Goal: Information Seeking & Learning: Learn about a topic

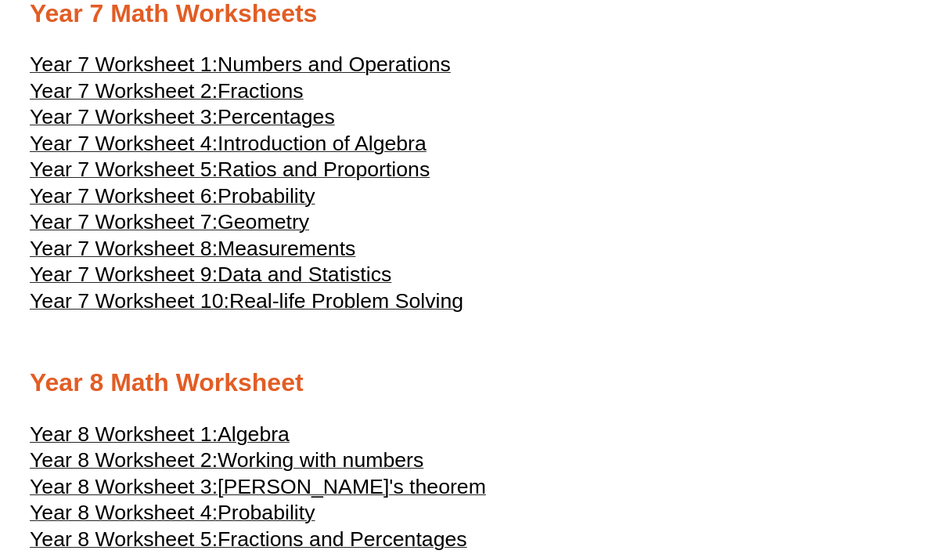
scroll to position [3621, 0]
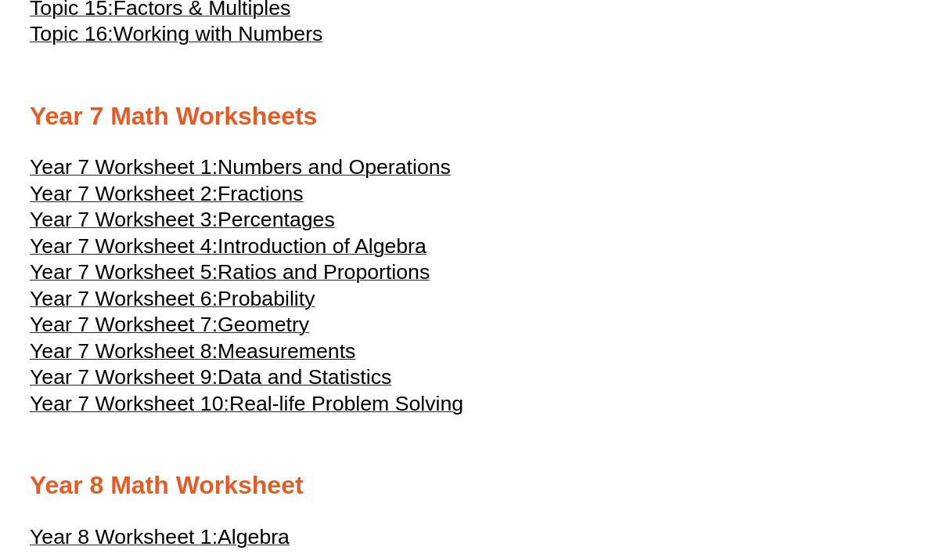
click at [274, 258] on span "Introduction of Algebra" at bounding box center [322, 245] width 209 height 23
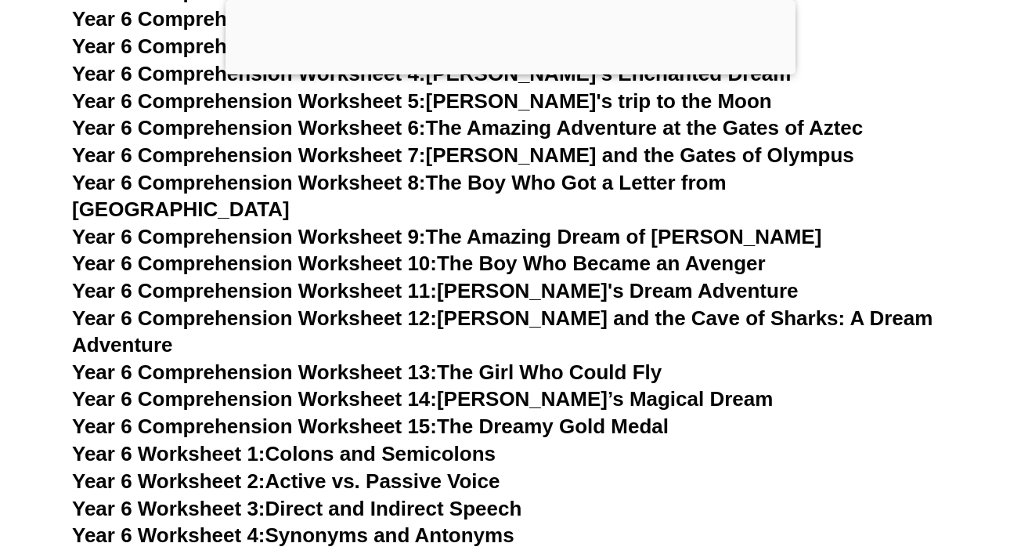
scroll to position [8690, 0]
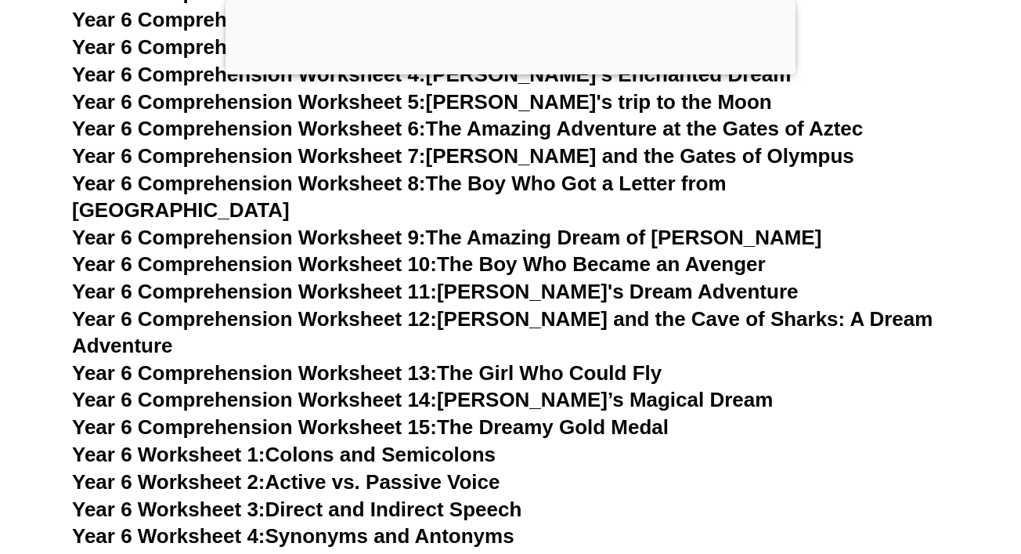
click at [283, 307] on span "Year 6 Comprehension Worksheet 12:" at bounding box center [254, 318] width 365 height 23
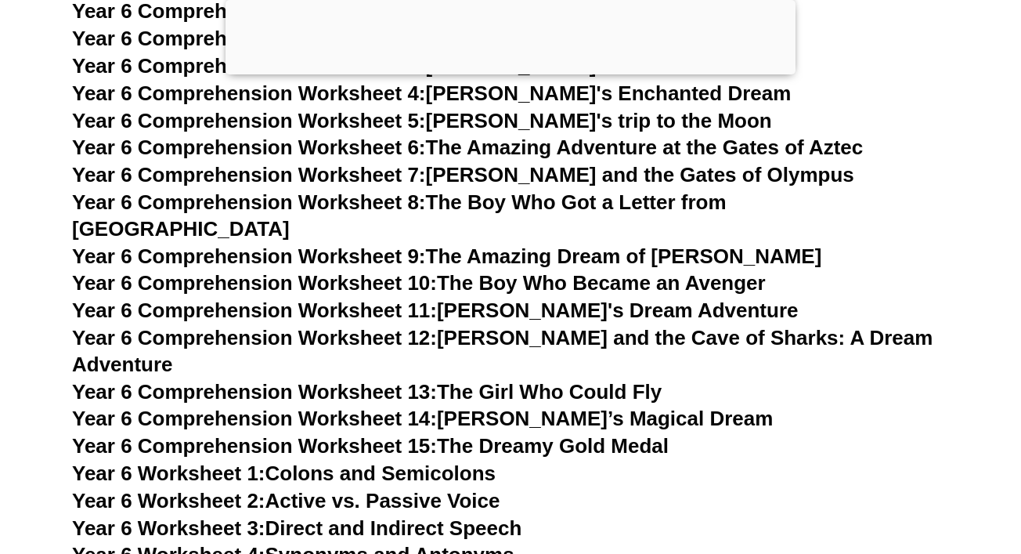
scroll to position [8670, 0]
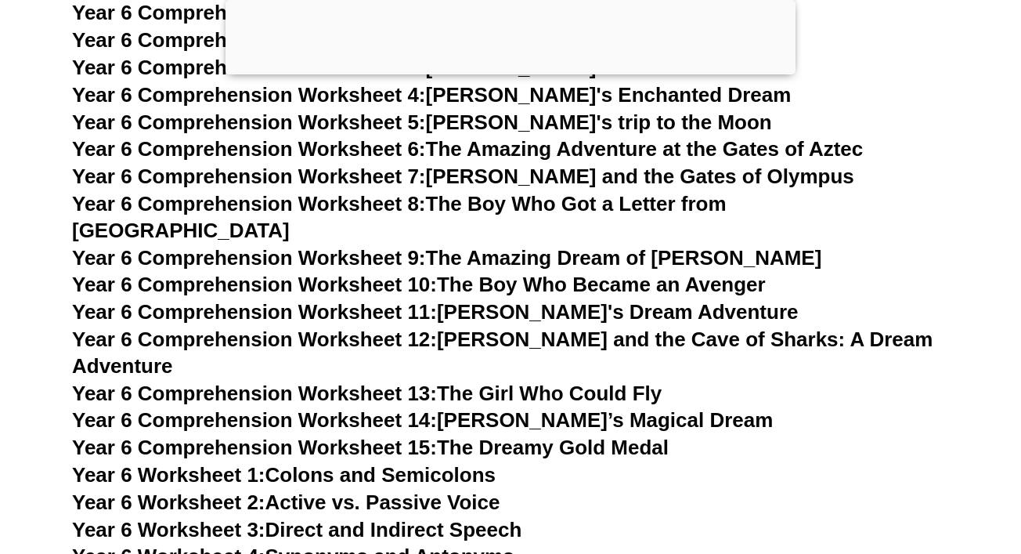
click at [558, 272] on link "Year 6 Comprehension Worksheet 10: The Boy Who Became an Avenger" at bounding box center [419, 283] width 694 height 23
